Goal: Information Seeking & Learning: Learn about a topic

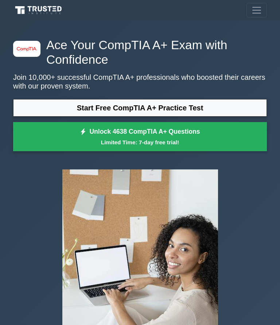
click at [218, 110] on link "Start Free CompTIA A+ Practice Test" at bounding box center [139, 107] width 253 height 17
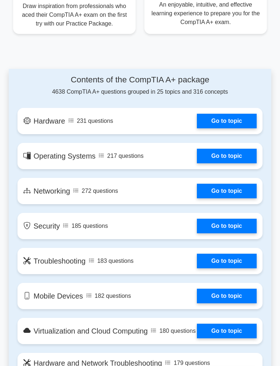
scroll to position [511, 0]
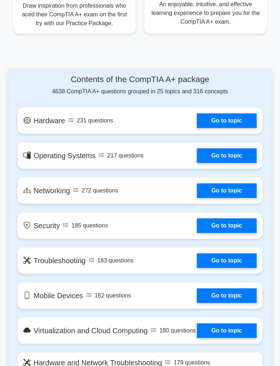
click at [240, 128] on link "Go to topic" at bounding box center [227, 120] width 60 height 15
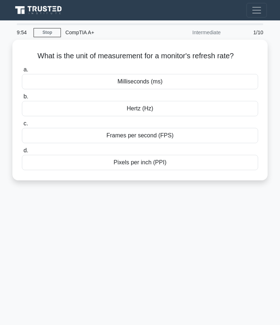
click at [168, 89] on div "Milliseconds (ms)" at bounding box center [140, 81] width 236 height 15
click at [22, 72] on input "a. Milliseconds (ms)" at bounding box center [22, 69] width 0 height 5
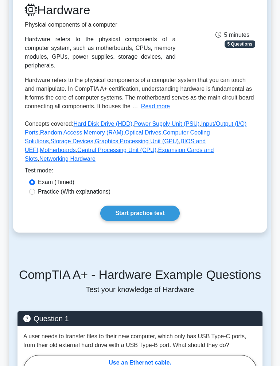
scroll to position [100, 0]
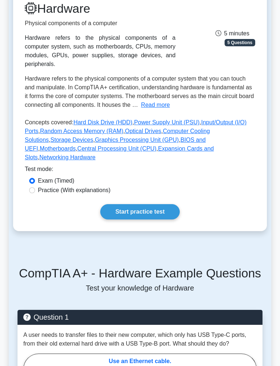
click at [110, 195] on label "Practice (With explanations)" at bounding box center [74, 190] width 72 height 9
click at [35, 193] on input "Practice (With explanations)" at bounding box center [32, 191] width 6 height 6
radio input "true"
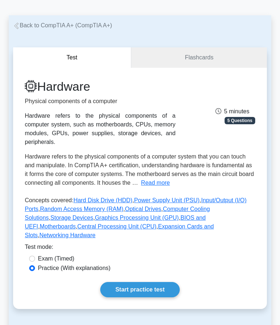
scroll to position [23, 0]
click at [196, 50] on link "Flashcards" at bounding box center [198, 57] width 135 height 21
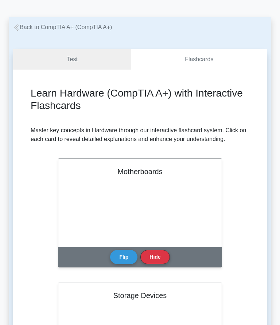
scroll to position [21, 0]
click at [62, 60] on link "Test" at bounding box center [72, 59] width 118 height 21
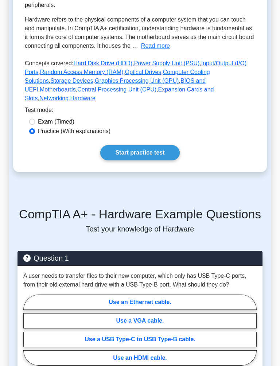
scroll to position [160, 0]
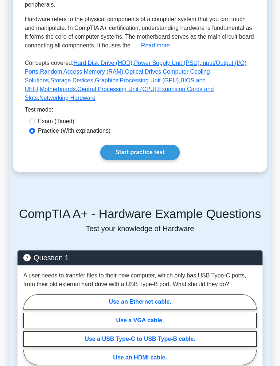
click at [166, 160] on link "Start practice test" at bounding box center [139, 152] width 79 height 15
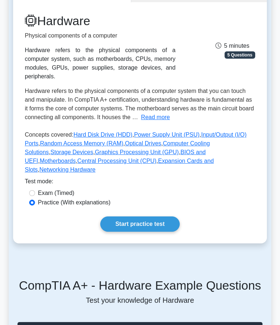
scroll to position [0, 0]
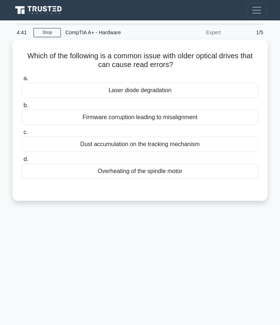
click at [175, 89] on div "Laser diode degradation" at bounding box center [140, 90] width 236 height 15
click at [22, 81] on input "a. Laser diode degradation" at bounding box center [22, 78] width 0 height 5
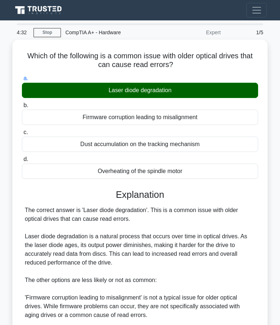
click at [41, 29] on link "Stop" at bounding box center [46, 32] width 27 height 9
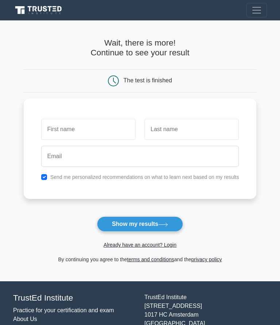
click at [151, 222] on button "Show my results" at bounding box center [140, 223] width 86 height 15
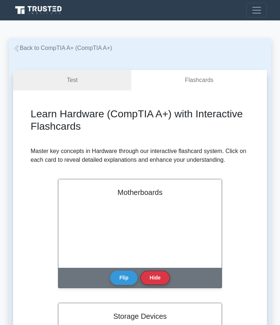
click at [254, 15] on span "Toggle navigation" at bounding box center [256, 10] width 11 height 11
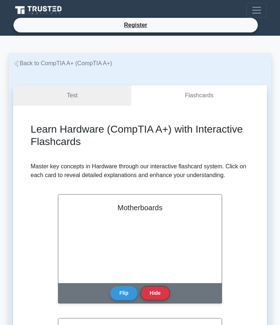
click at [261, 8] on span "Toggle navigation" at bounding box center [256, 10] width 11 height 11
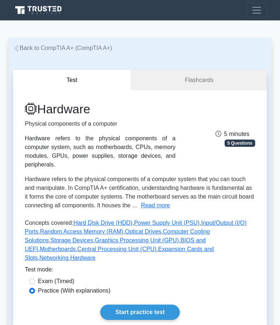
scroll to position [23, 0]
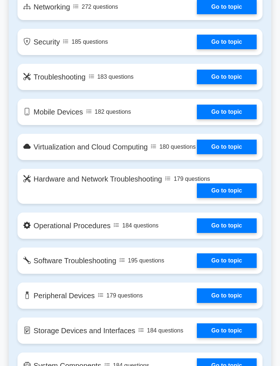
scroll to position [697, 0]
